Goal: Information Seeking & Learning: Learn about a topic

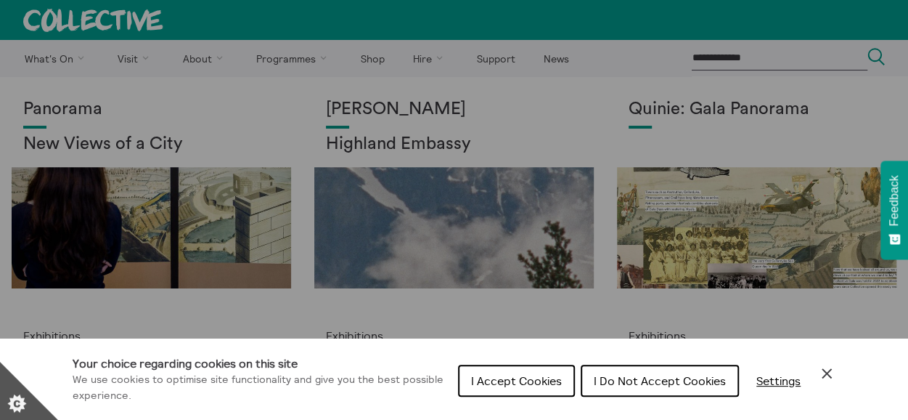
click at [827, 366] on icon "Close Cookie Control" at bounding box center [826, 372] width 17 height 17
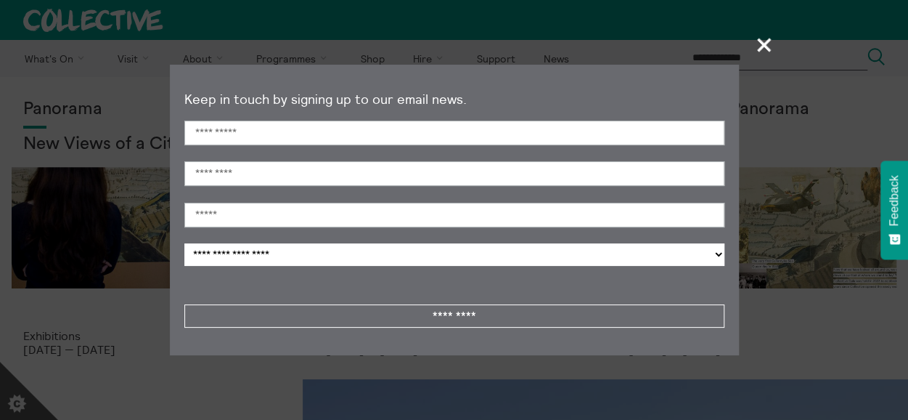
click at [761, 41] on span "+" at bounding box center [764, 44] width 43 height 43
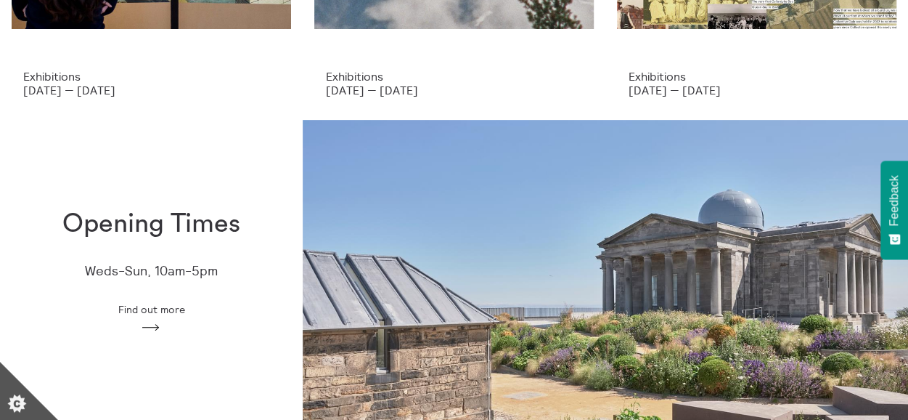
scroll to position [260, 0]
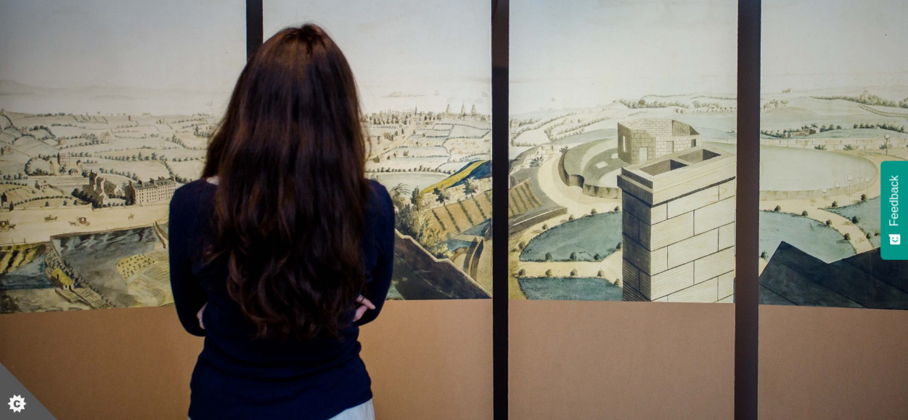
scroll to position [147, 0]
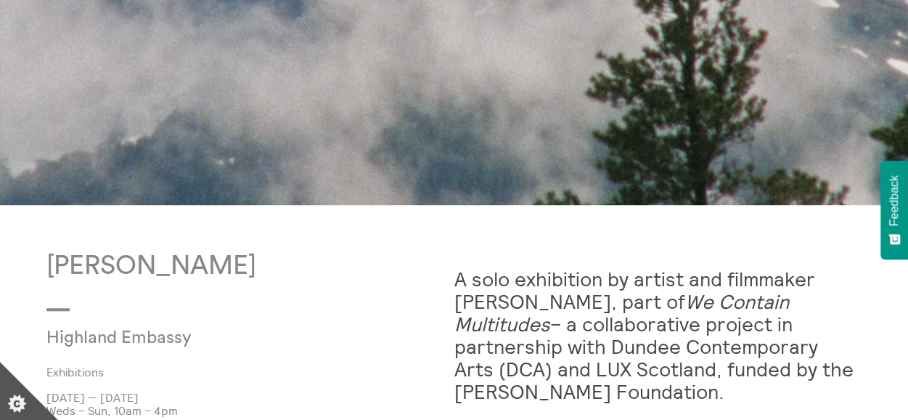
scroll to position [553, 0]
